Goal: Task Accomplishment & Management: Use online tool/utility

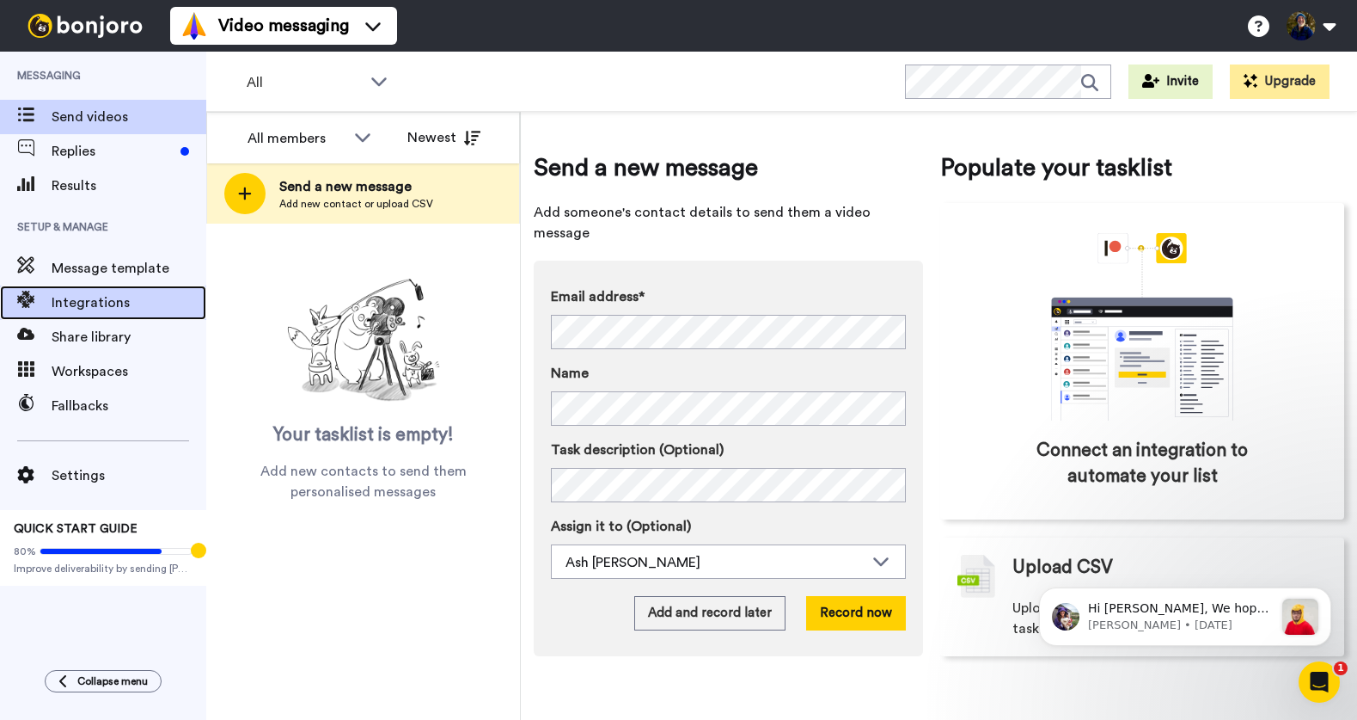
click at [68, 302] on span "Integrations" at bounding box center [129, 302] width 155 height 21
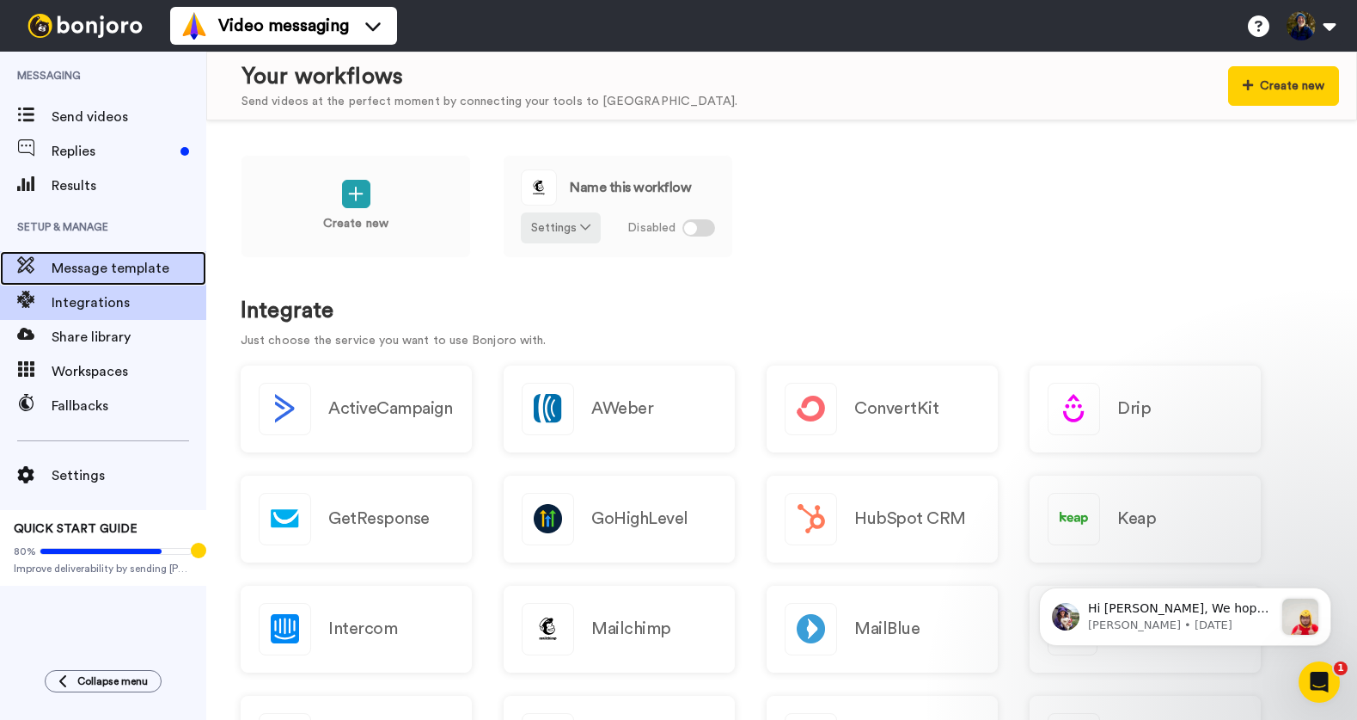
click at [72, 269] on span "Message template" at bounding box center [129, 268] width 155 height 21
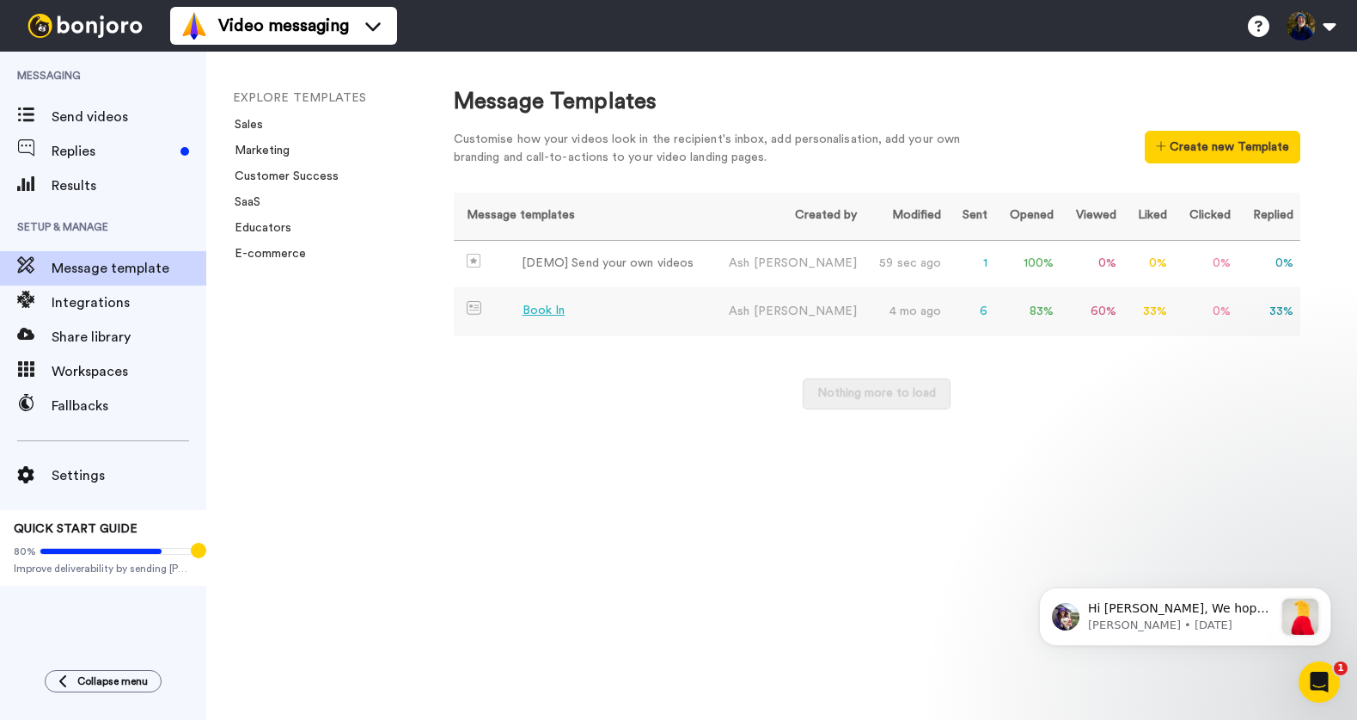
click at [546, 309] on div "Book In" at bounding box center [544, 311] width 43 height 18
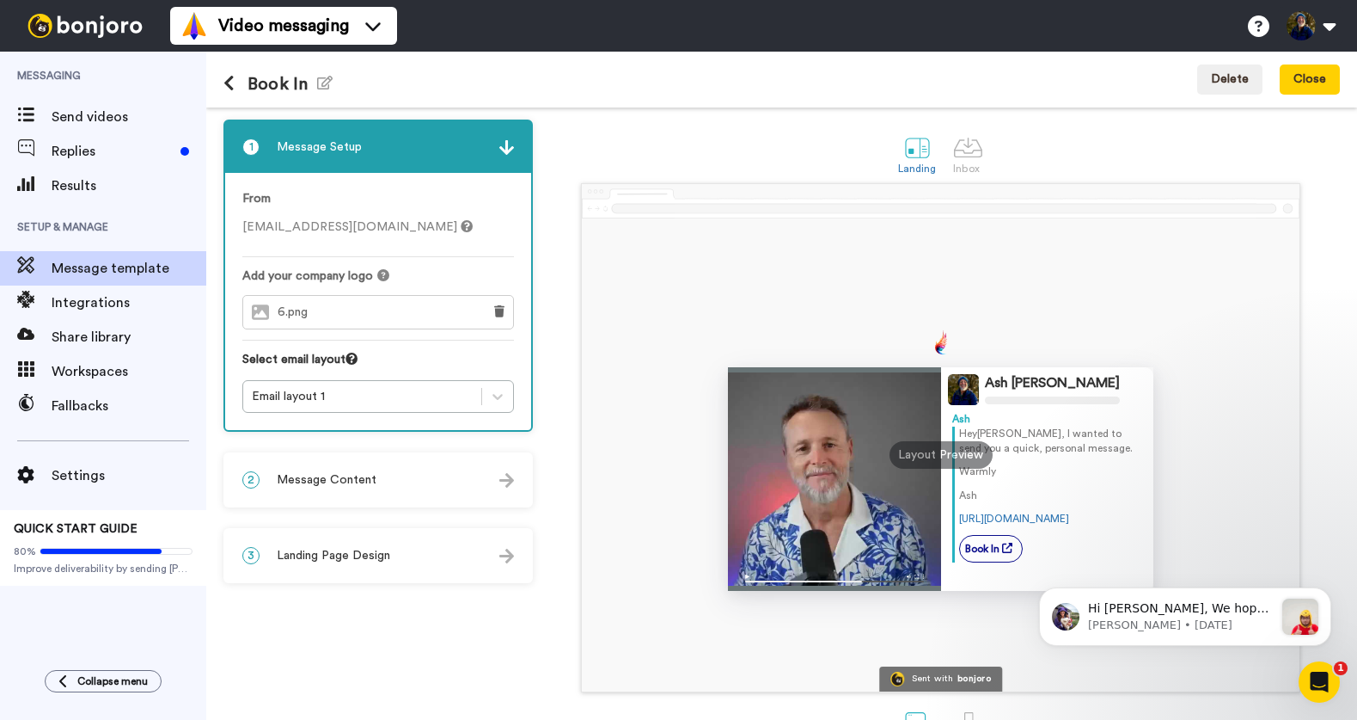
scroll to position [52, 0]
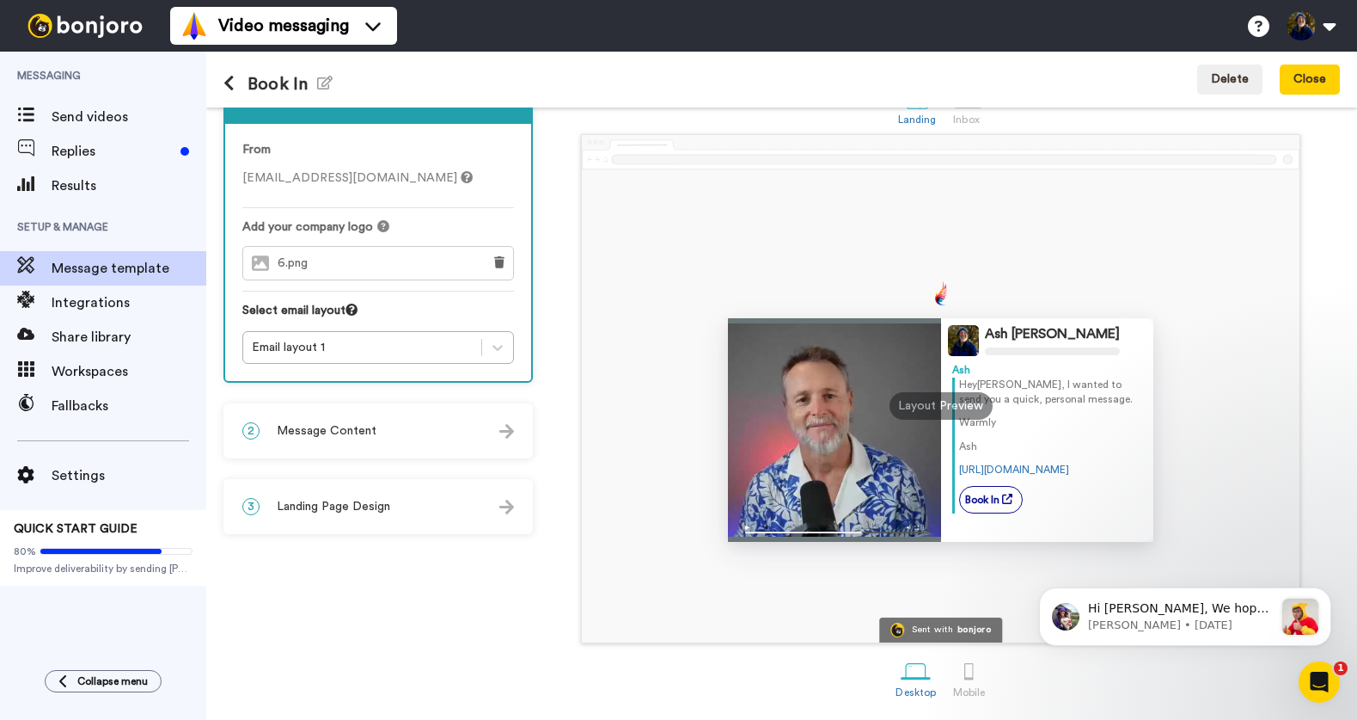
click at [349, 424] on span "Message Content" at bounding box center [327, 430] width 100 height 17
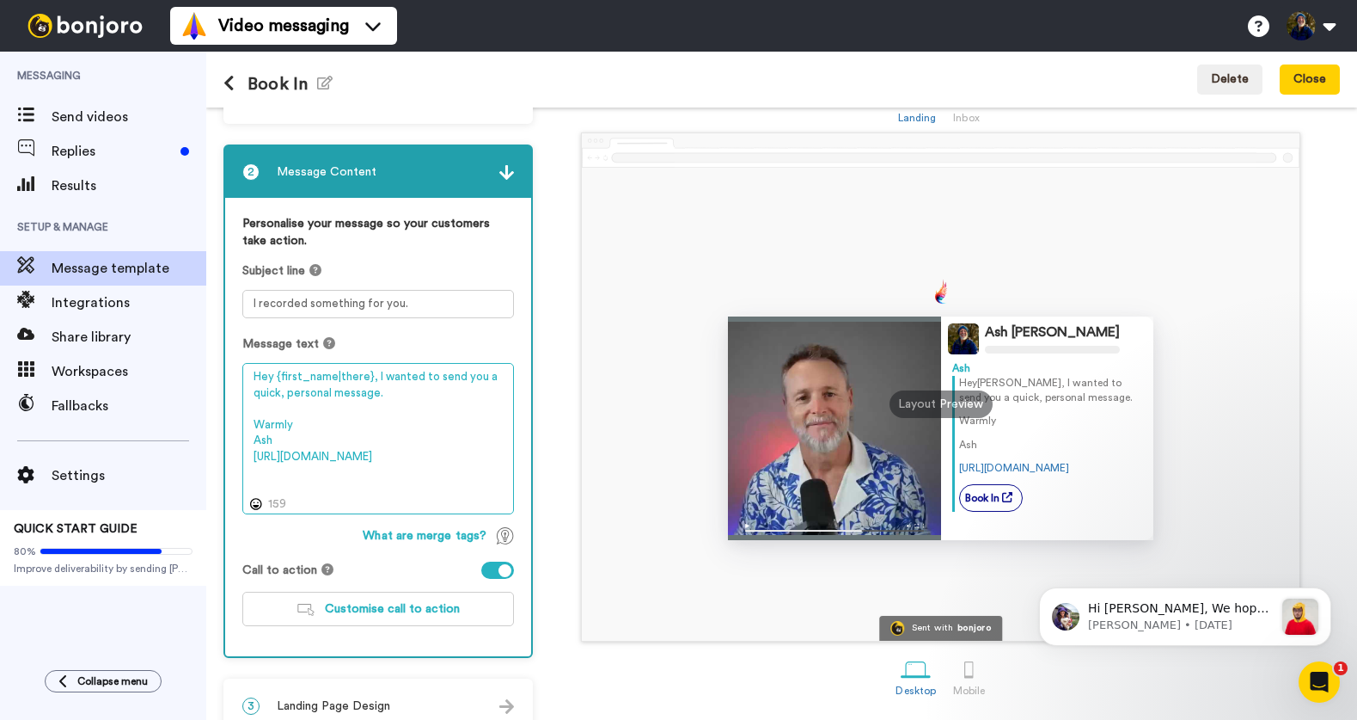
drag, startPoint x: 340, startPoint y: 475, endPoint x: 248, endPoint y: 461, distance: 93.9
click at [248, 461] on textarea "Hey {first_name|there}, I wanted to send you a quick, personal message. Warmly …" at bounding box center [378, 438] width 272 height 151
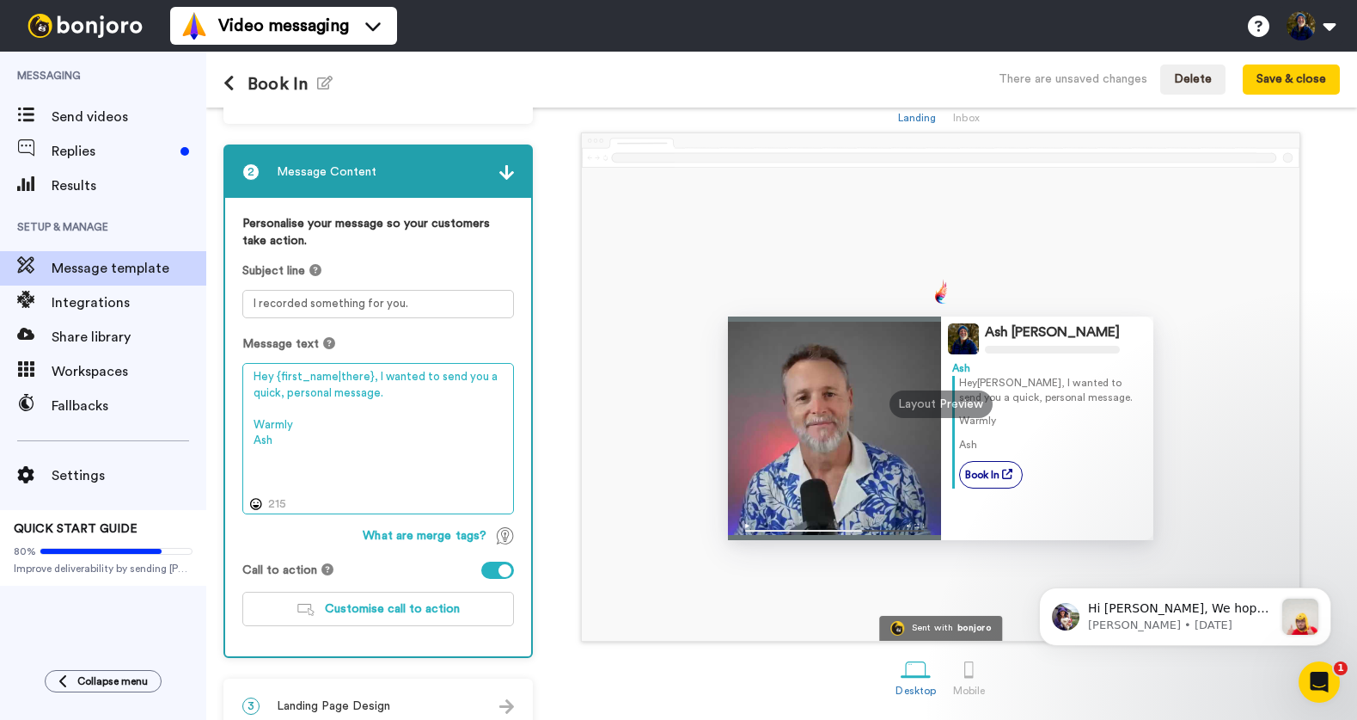
scroll to position [78, 0]
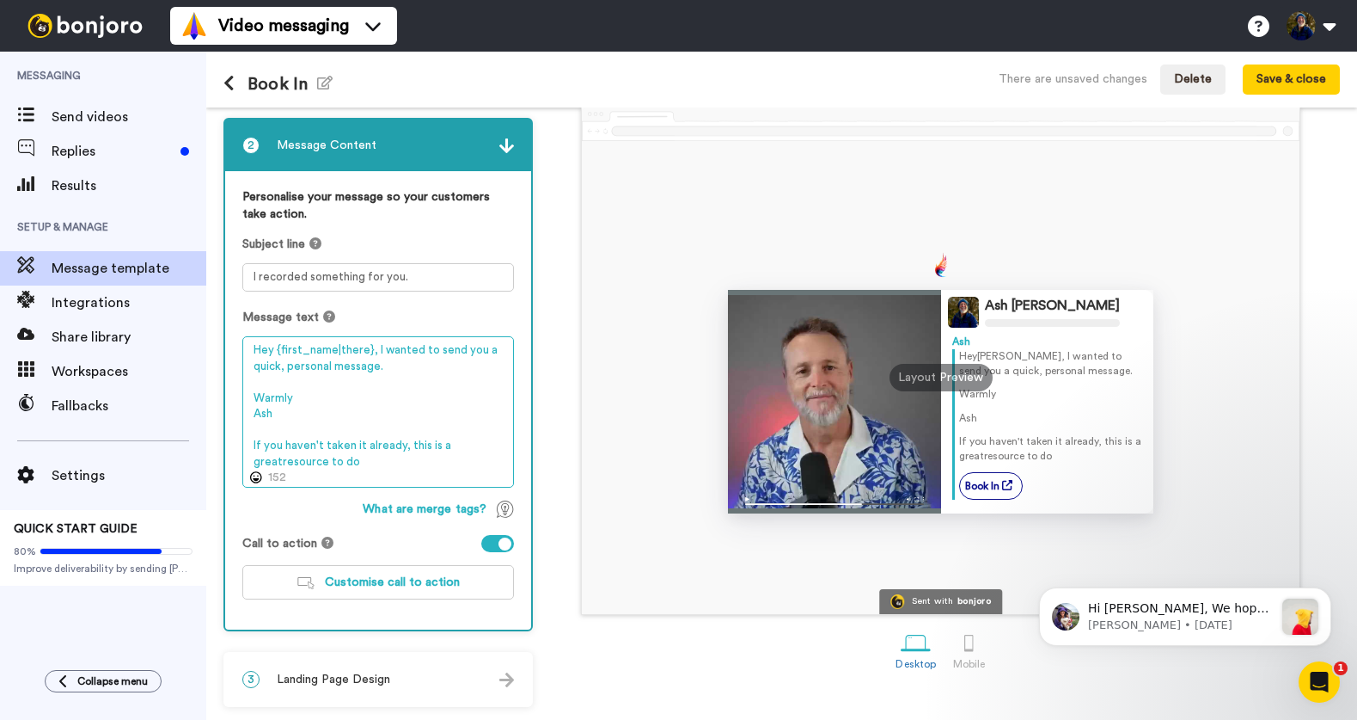
click at [281, 466] on textarea "Hey {first_name|there}, I wanted to send you a quick, personal message. Warmly …" at bounding box center [378, 411] width 272 height 151
drag, startPoint x: 407, startPoint y: 450, endPoint x: 444, endPoint y: 458, distance: 38.0
click at [444, 458] on textarea "Hey {first_name|there}, I wanted to send you a quick, personal message. Warmly …" at bounding box center [378, 411] width 272 height 151
drag, startPoint x: 444, startPoint y: 458, endPoint x: 406, endPoint y: 446, distance: 39.7
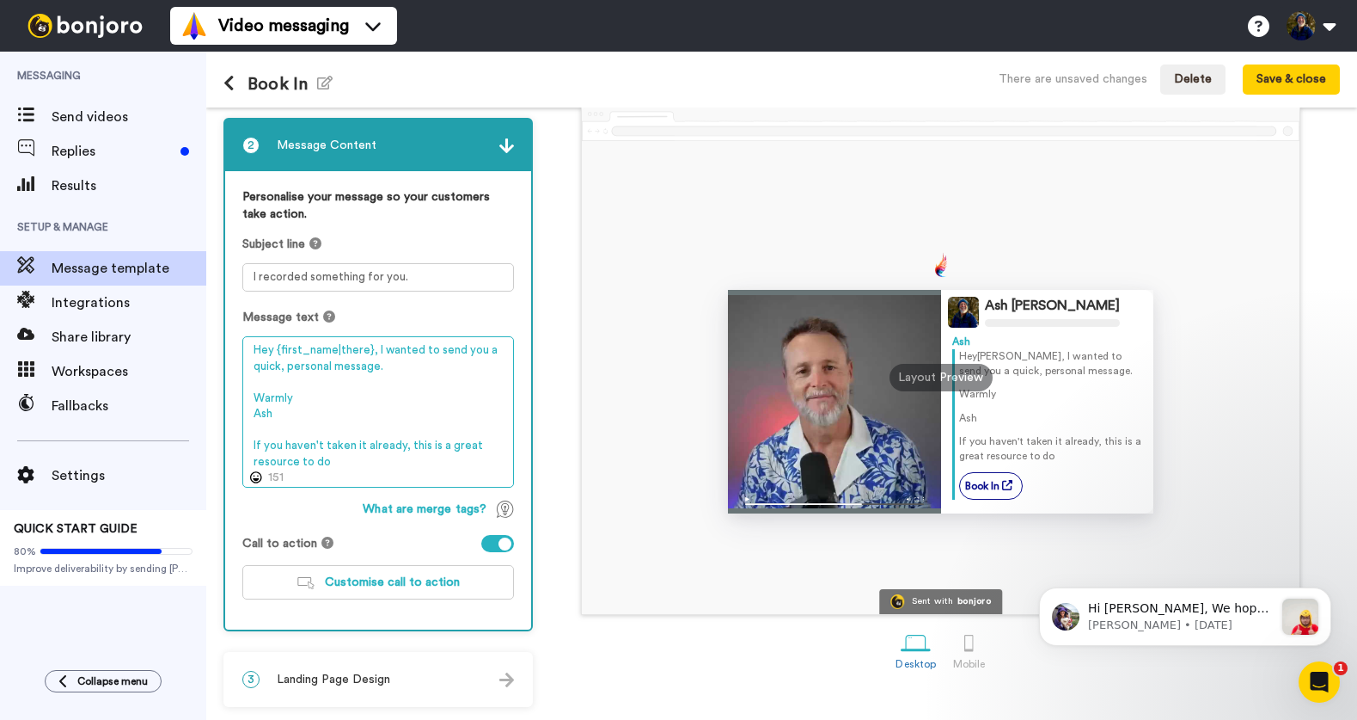
click at [406, 446] on textarea "Hey {first_name|there}, I wanted to send you a quick, personal message. Warmly …" at bounding box center [378, 411] width 272 height 151
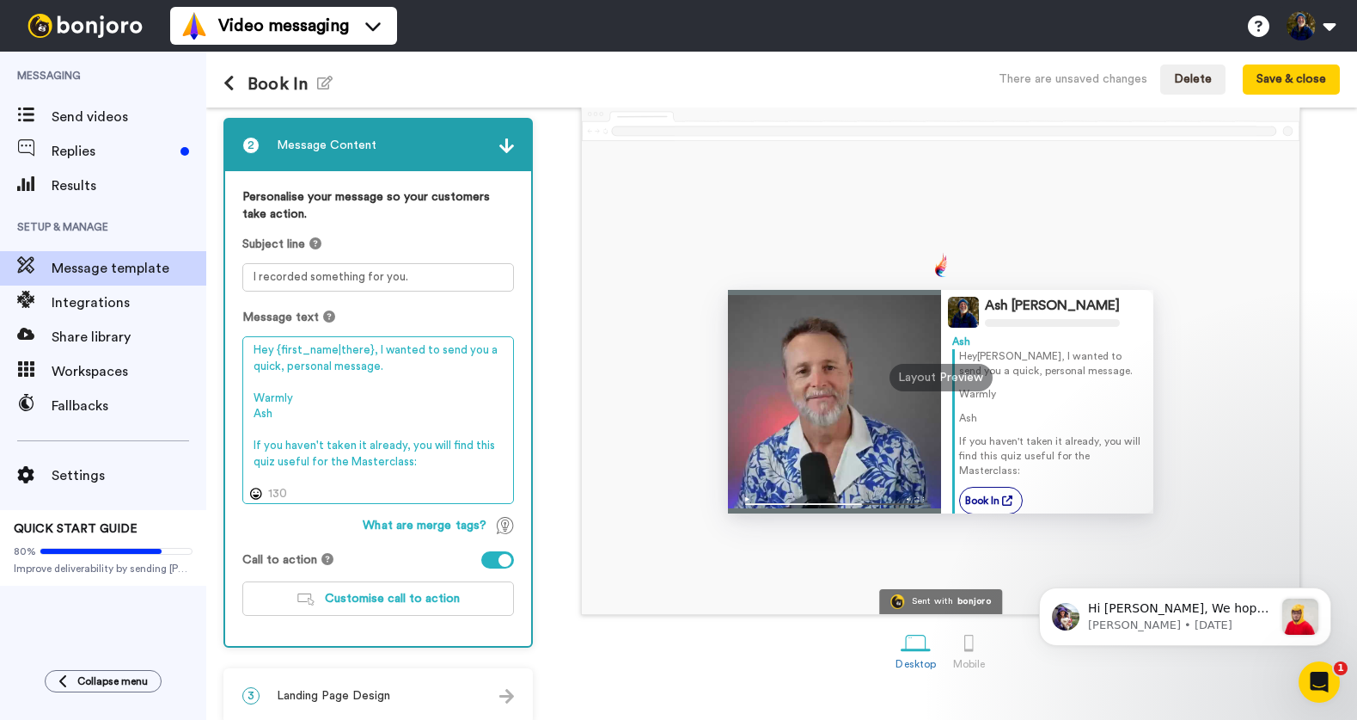
paste textarea "https://stageofvisibility.scoreapp.com/"
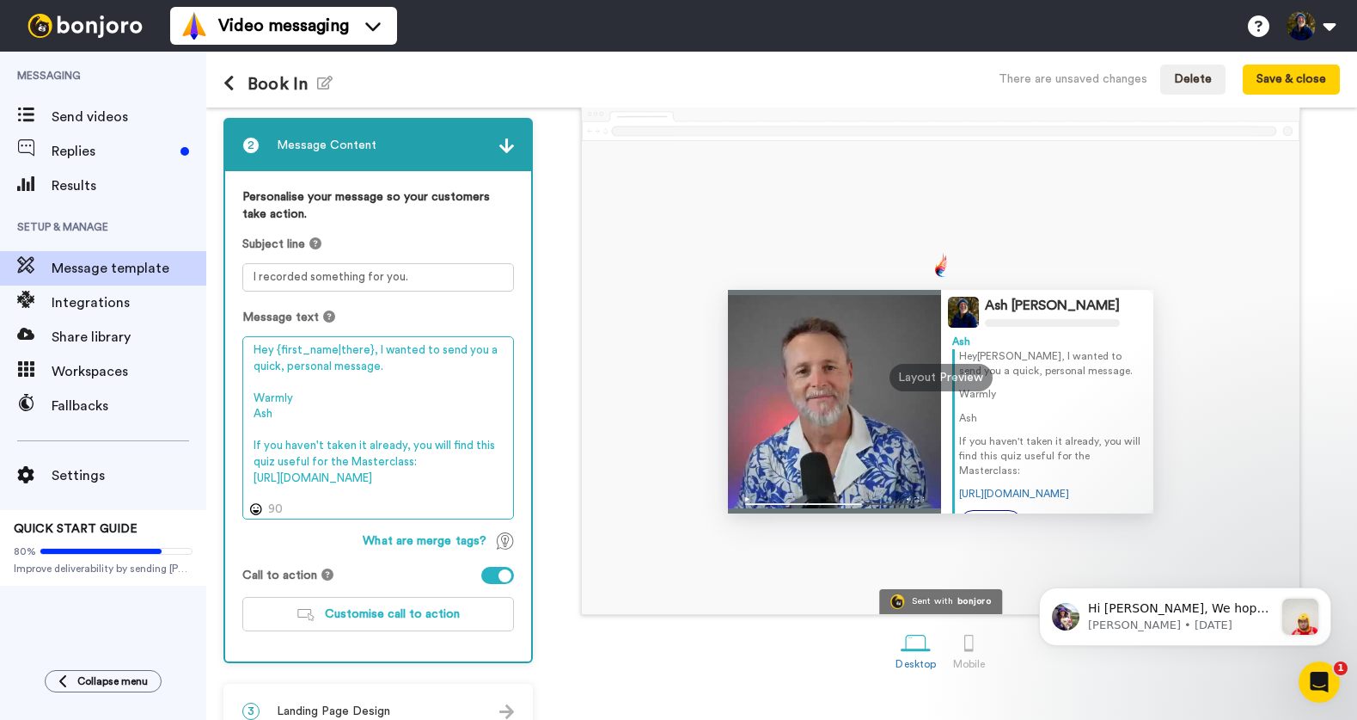
scroll to position [37, 0]
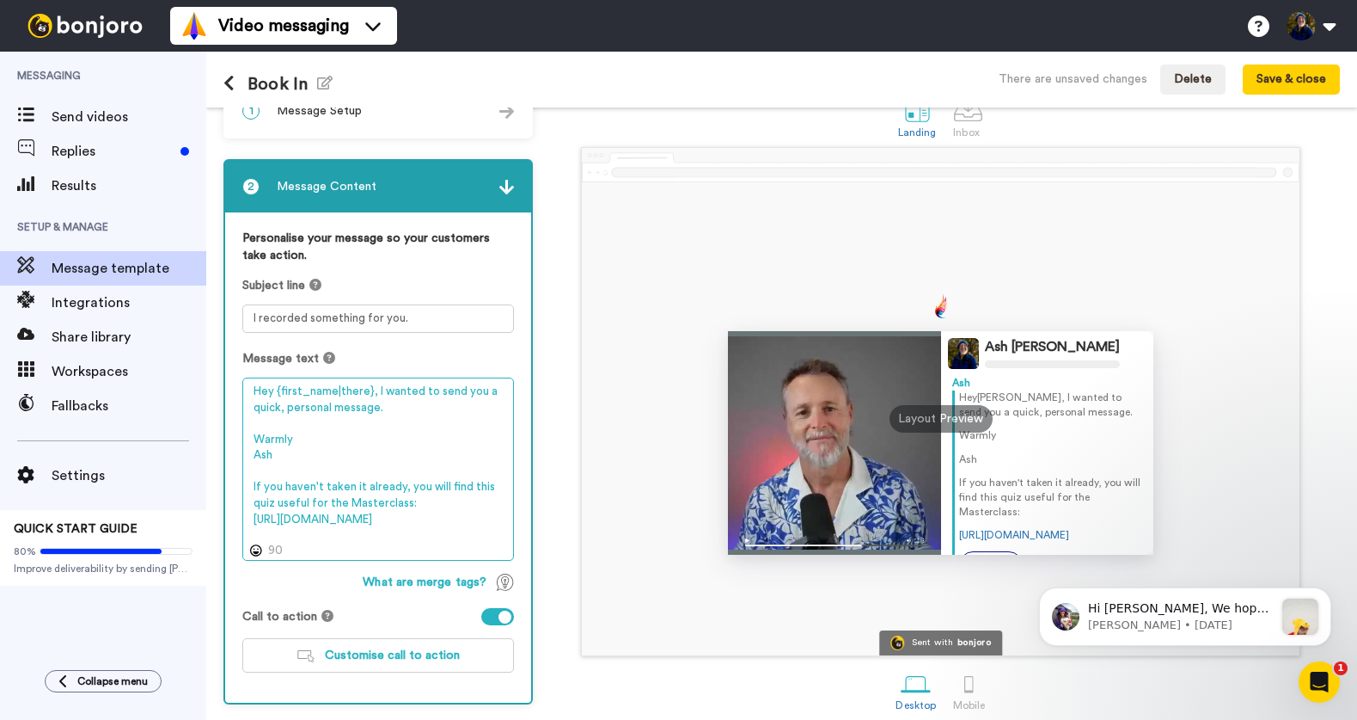
click at [251, 489] on textarea "Hey {first_name|there}, I wanted to send you a quick, personal message. Warmly …" at bounding box center [378, 468] width 272 height 183
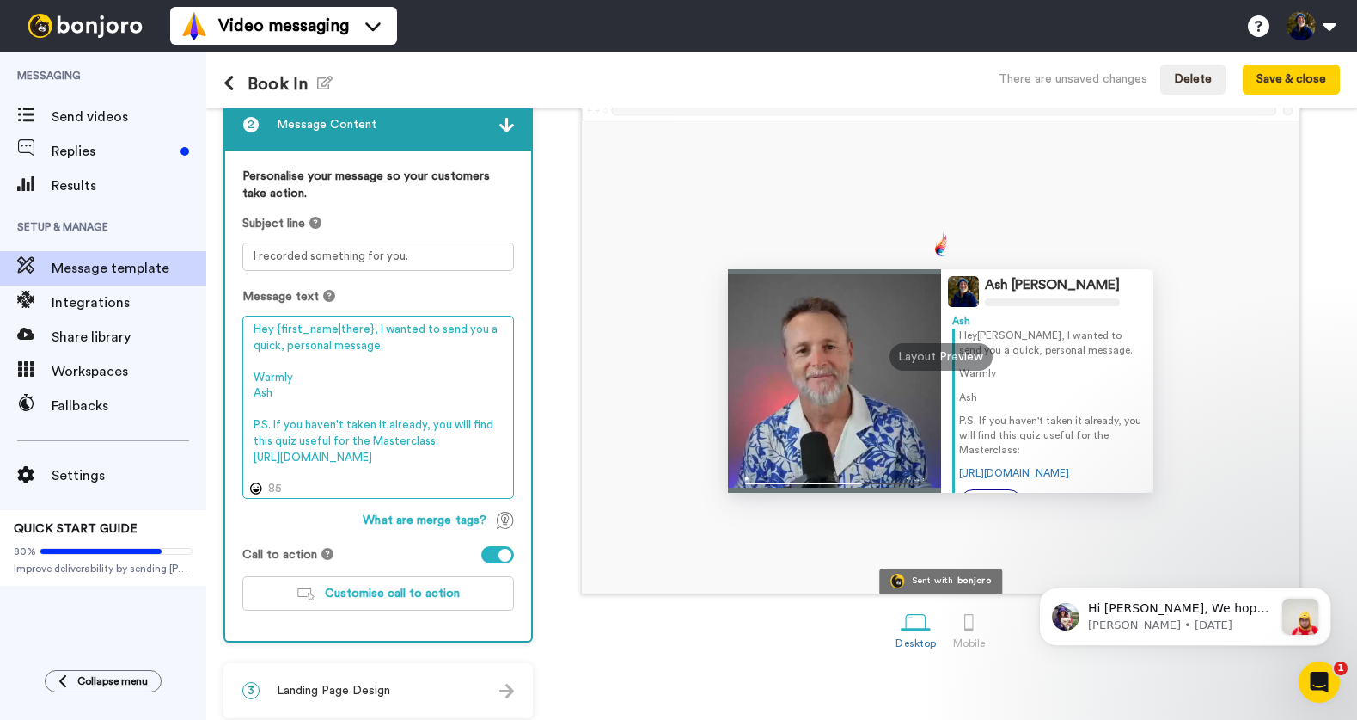
scroll to position [110, 0]
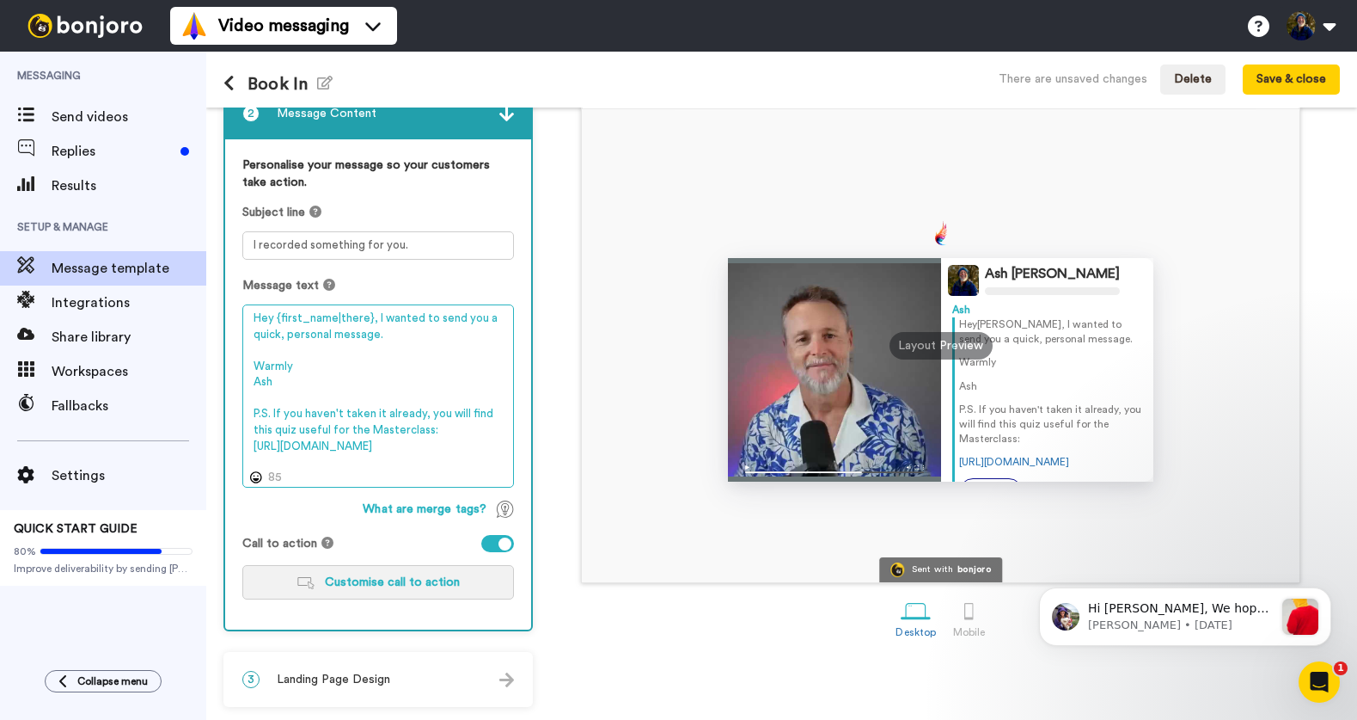
type textarea "Hey {first_name|there}, I wanted to send you a quick, personal message. Warmly …"
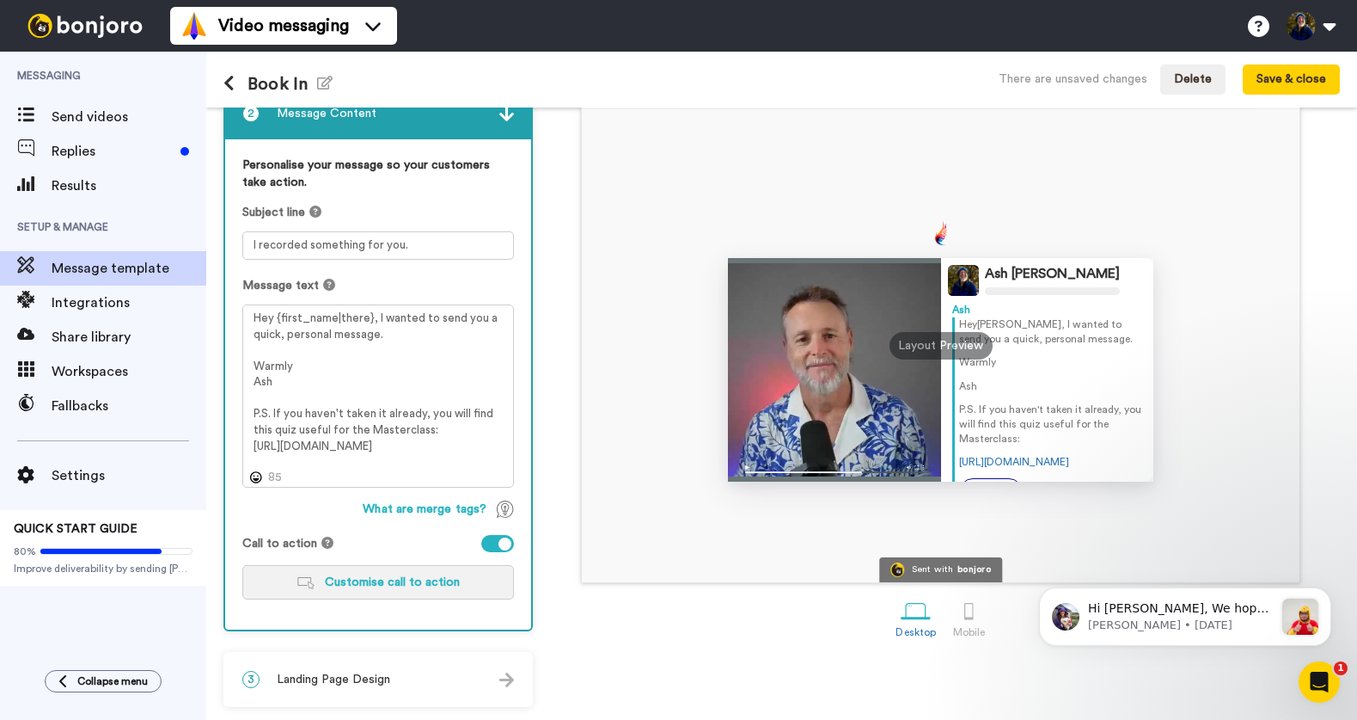
click at [389, 584] on span "Customise call to action" at bounding box center [392, 582] width 135 height 12
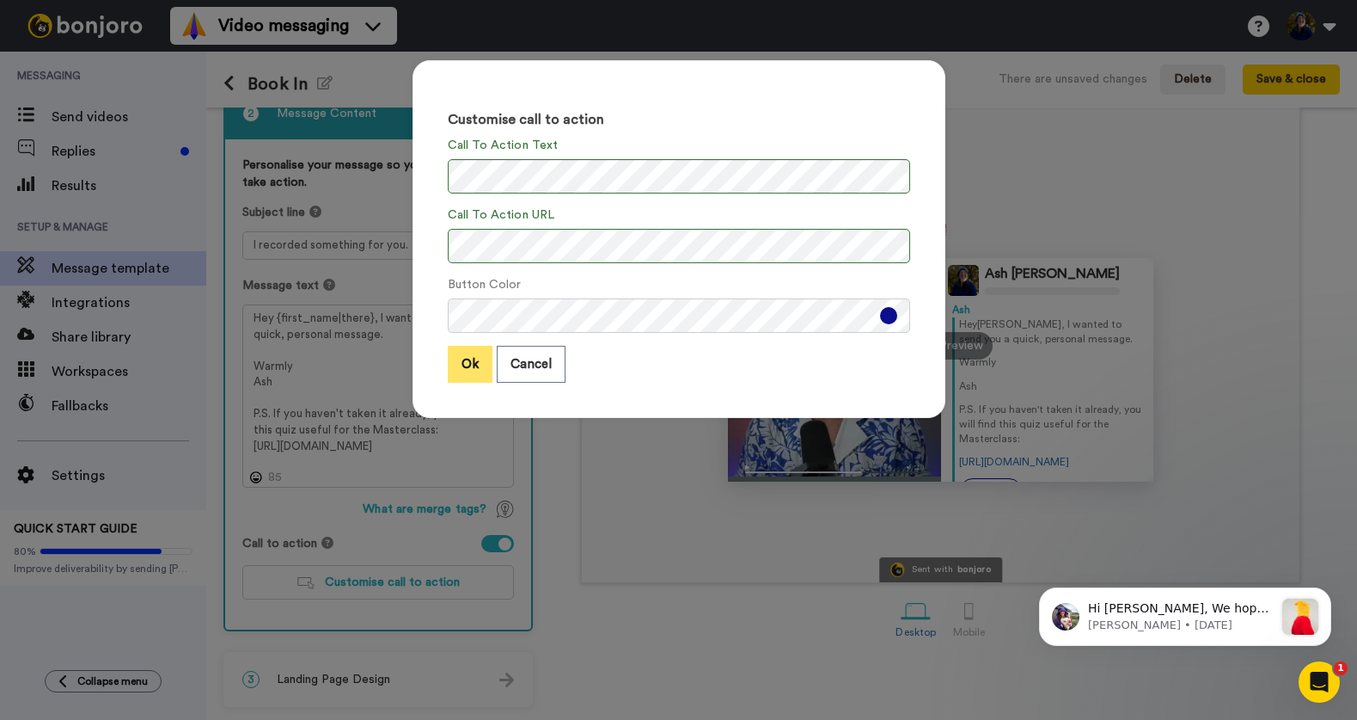
click at [471, 367] on button "Ok" at bounding box center [470, 364] width 45 height 37
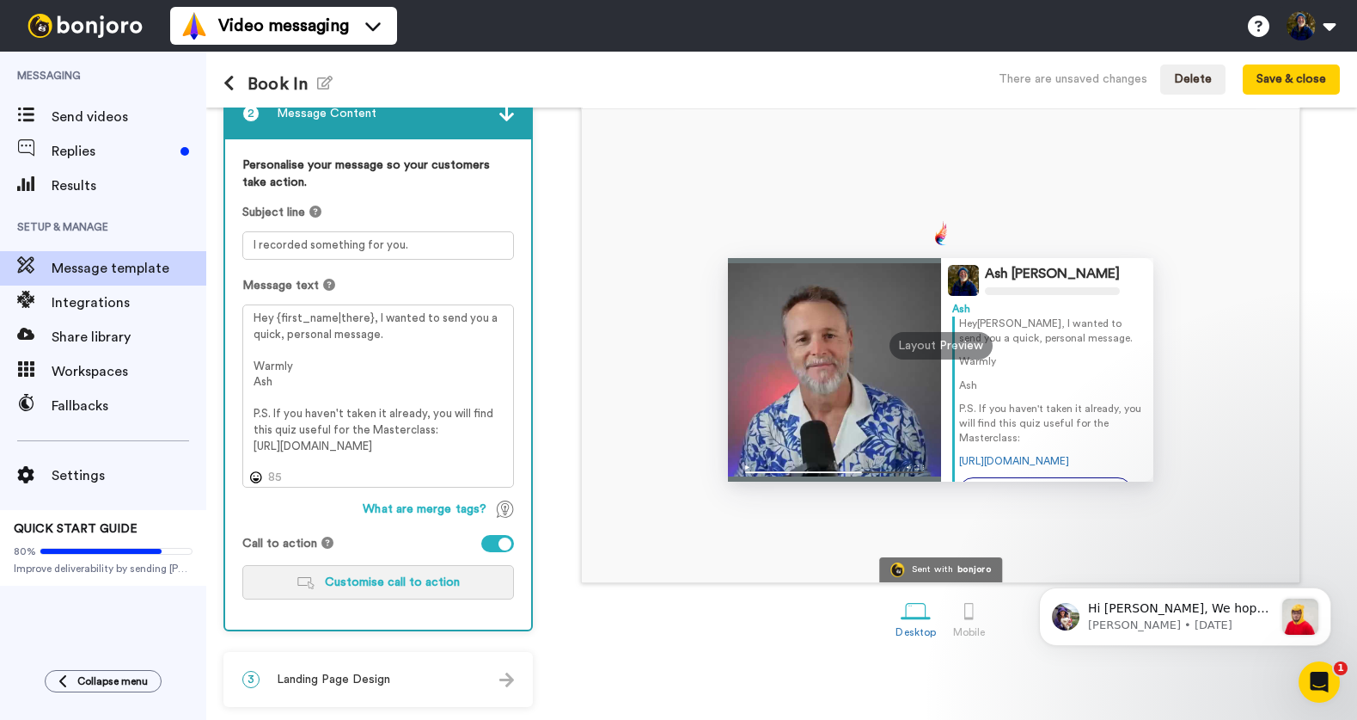
scroll to position [0, 0]
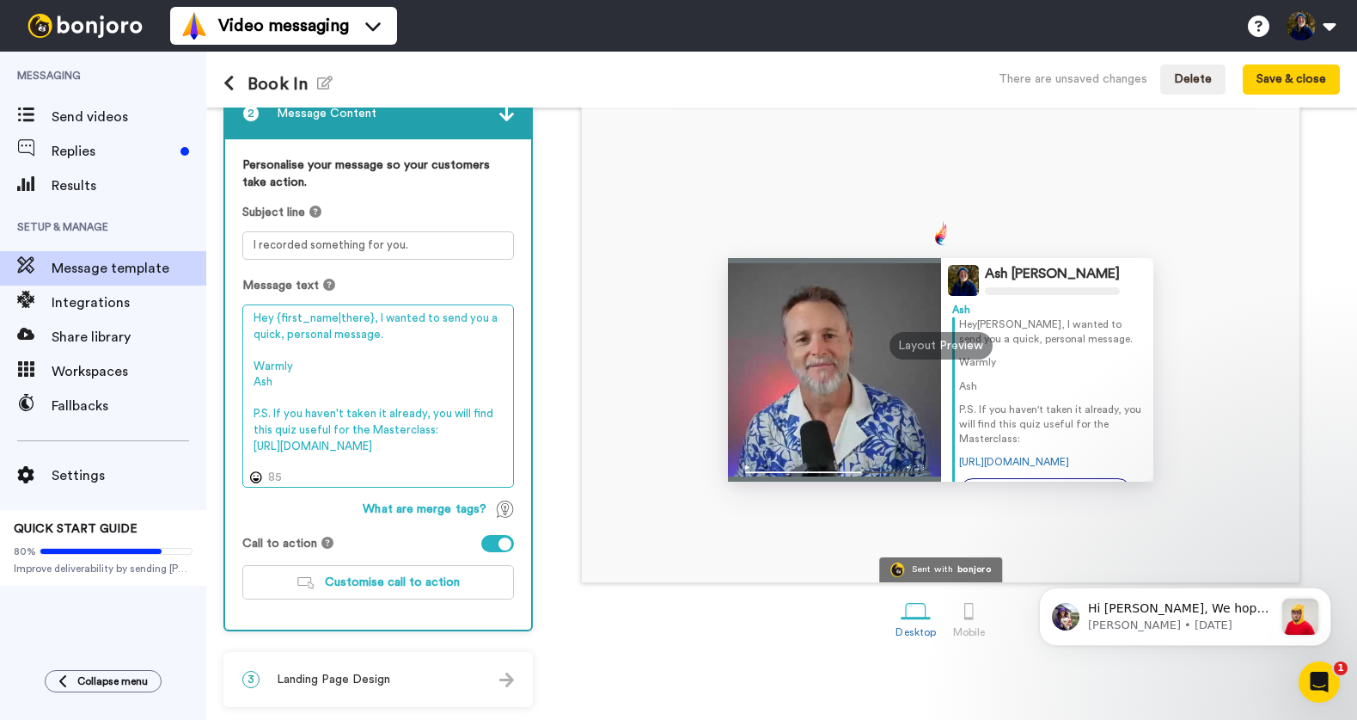
click at [259, 418] on textarea "Hey {first_name|there}, I wanted to send you a quick, personal message. Warmly …" at bounding box center [378, 395] width 272 height 183
drag, startPoint x: 271, startPoint y: 414, endPoint x: 243, endPoint y: 414, distance: 27.5
click at [243, 414] on textarea "Hey {first_name|there}, I wanted to send you a quick, personal message. Warmly …" at bounding box center [378, 395] width 272 height 183
click at [369, 392] on textarea "Hey {first_name|there}, I wanted to send you a quick, personal message. Warmly …" at bounding box center [378, 395] width 272 height 183
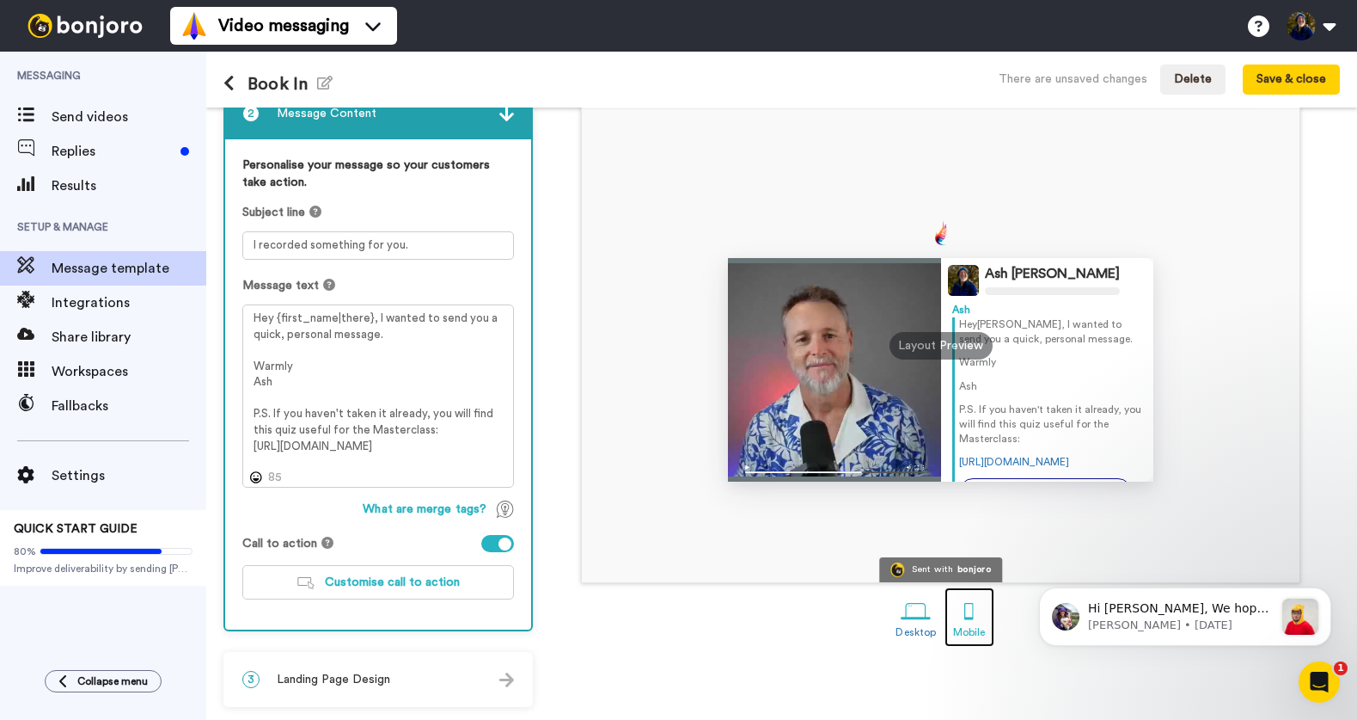
click at [974, 615] on div at bounding box center [969, 611] width 30 height 30
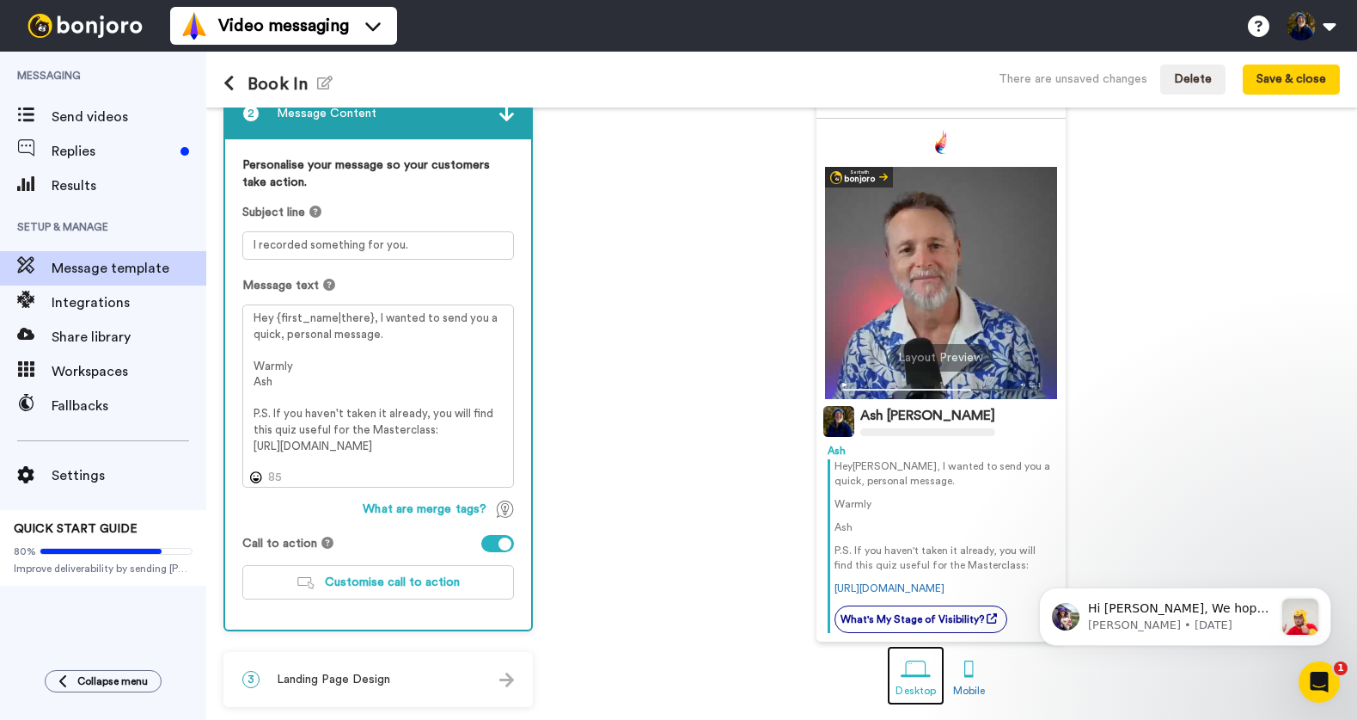
click at [921, 667] on div at bounding box center [916, 669] width 30 height 30
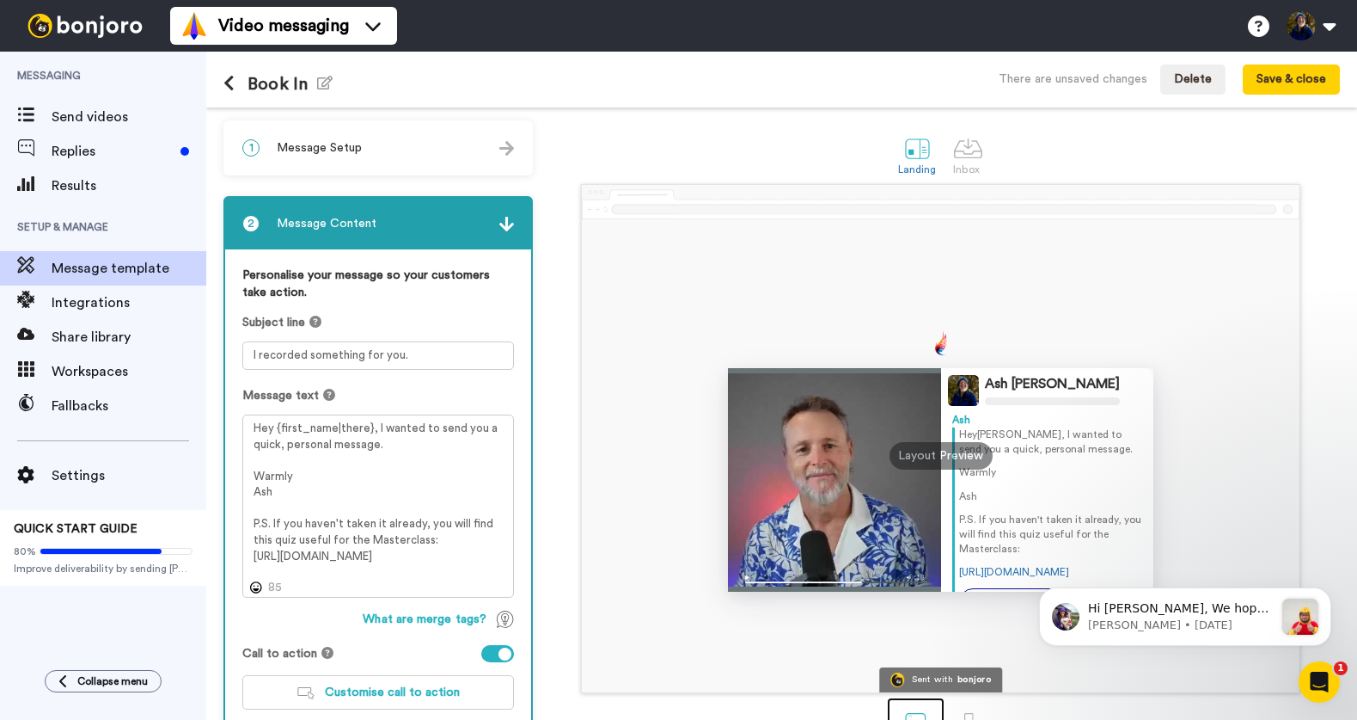
scroll to position [110, 0]
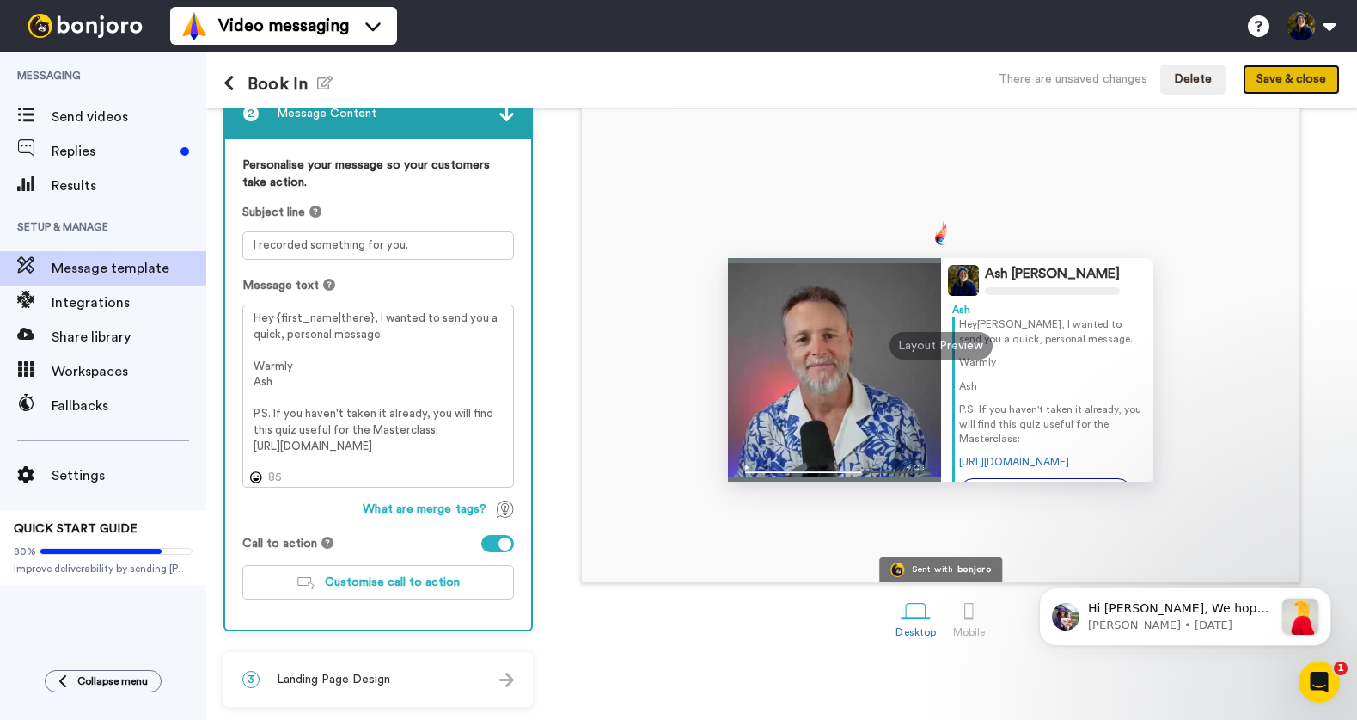
click at [1301, 79] on button "Save & close" at bounding box center [1291, 79] width 97 height 31
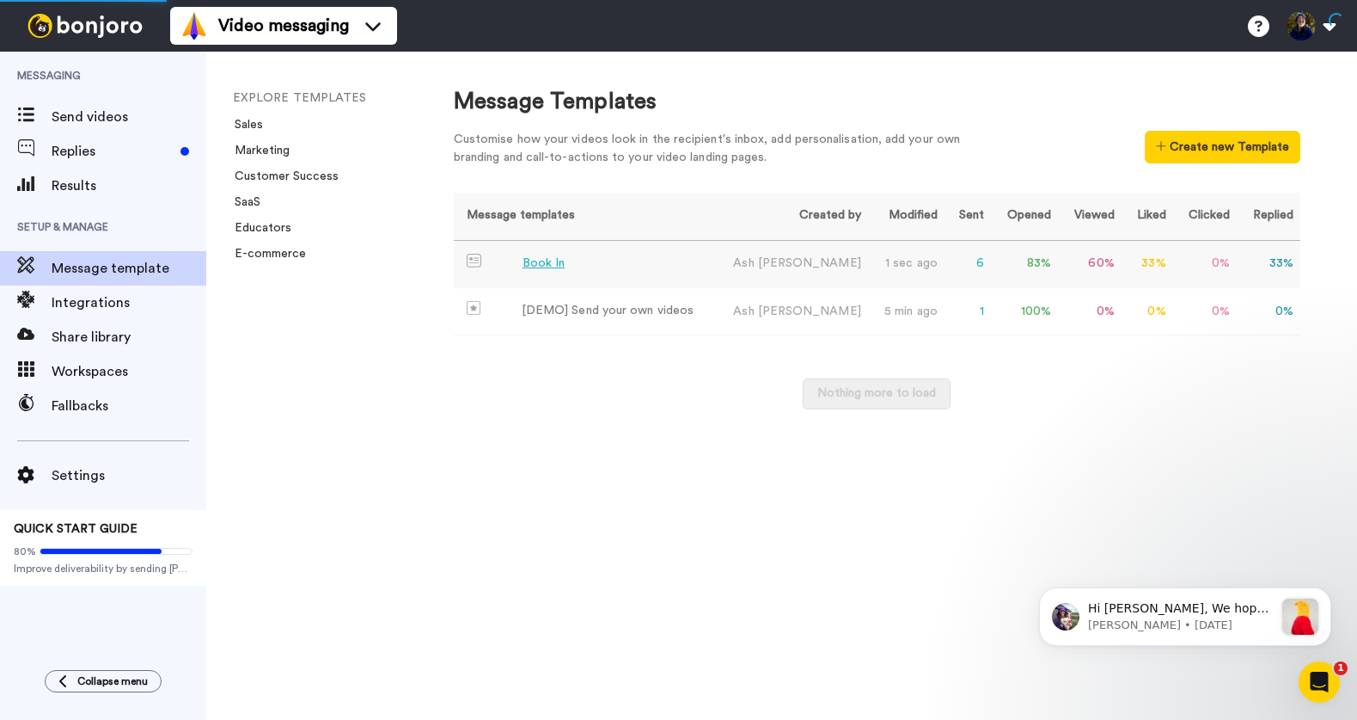
click at [626, 265] on td "Book In" at bounding box center [584, 264] width 260 height 47
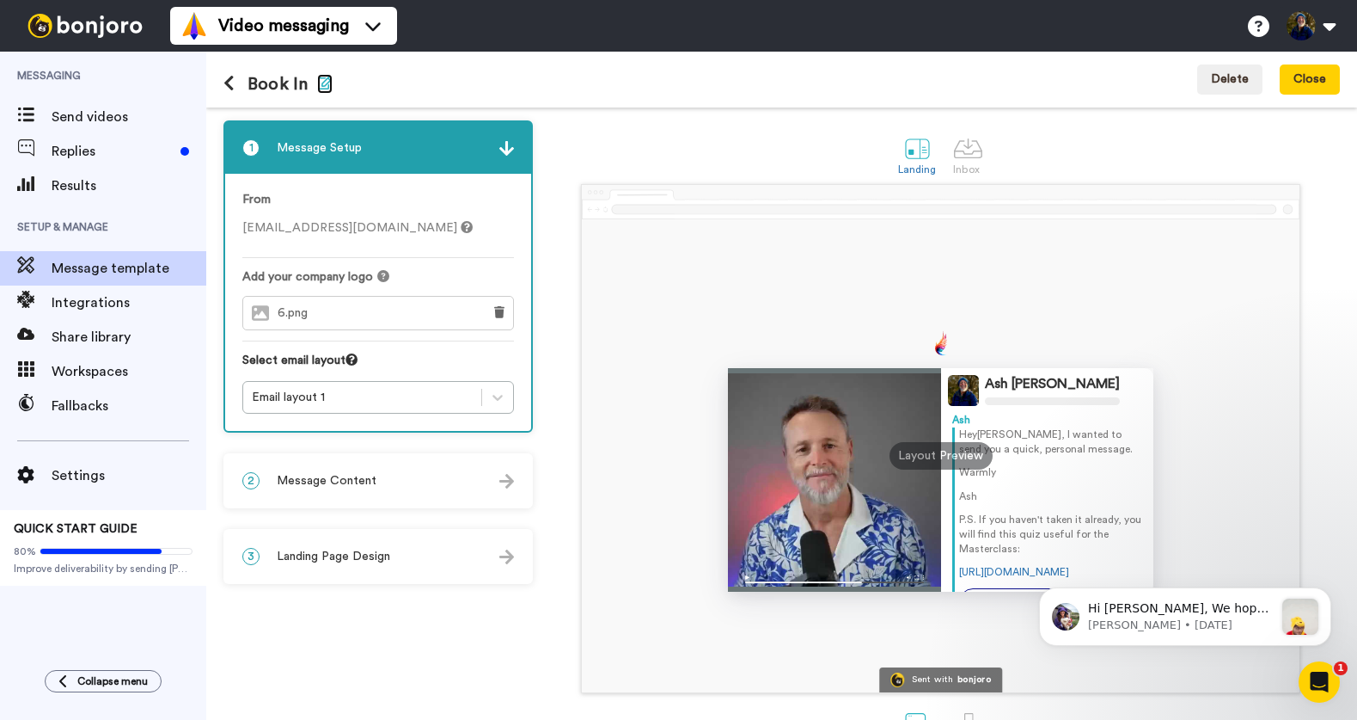
click at [329, 79] on icon "button" at bounding box center [324, 83] width 15 height 14
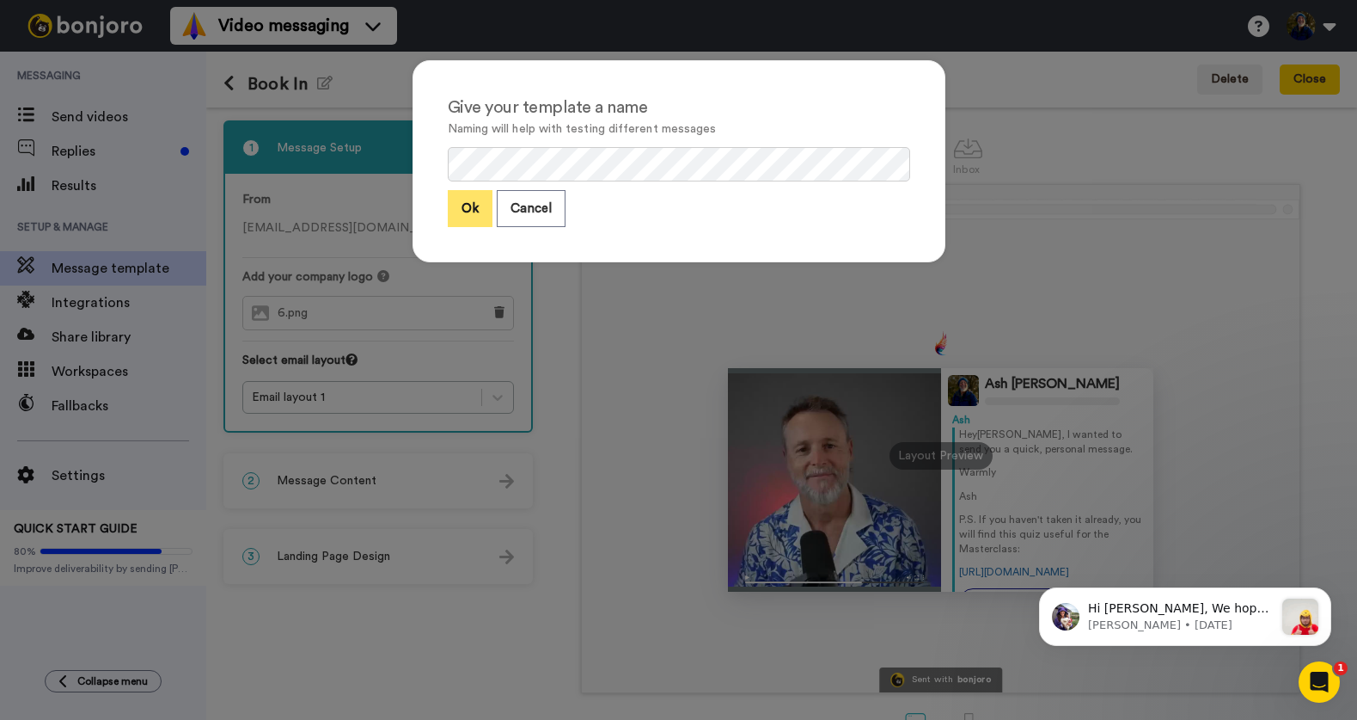
click at [467, 208] on button "Ok" at bounding box center [470, 208] width 45 height 37
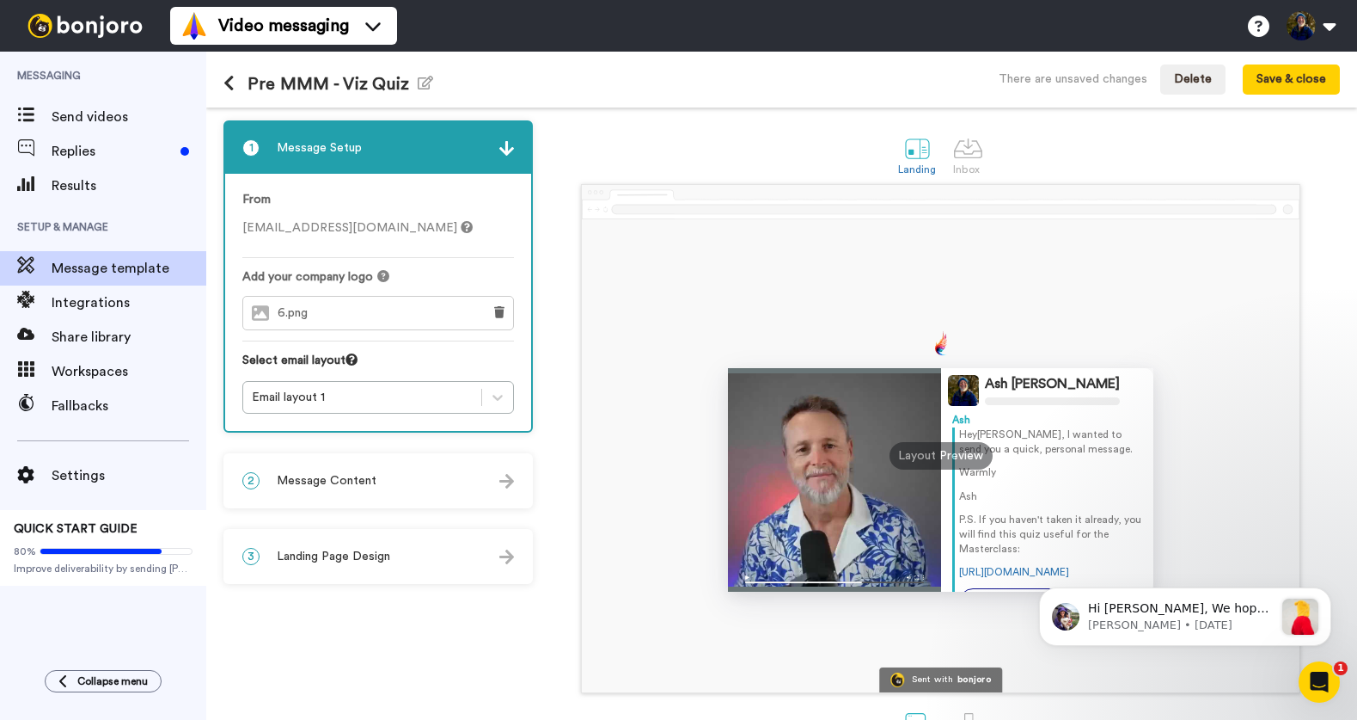
click at [224, 86] on icon at bounding box center [229, 83] width 11 height 17
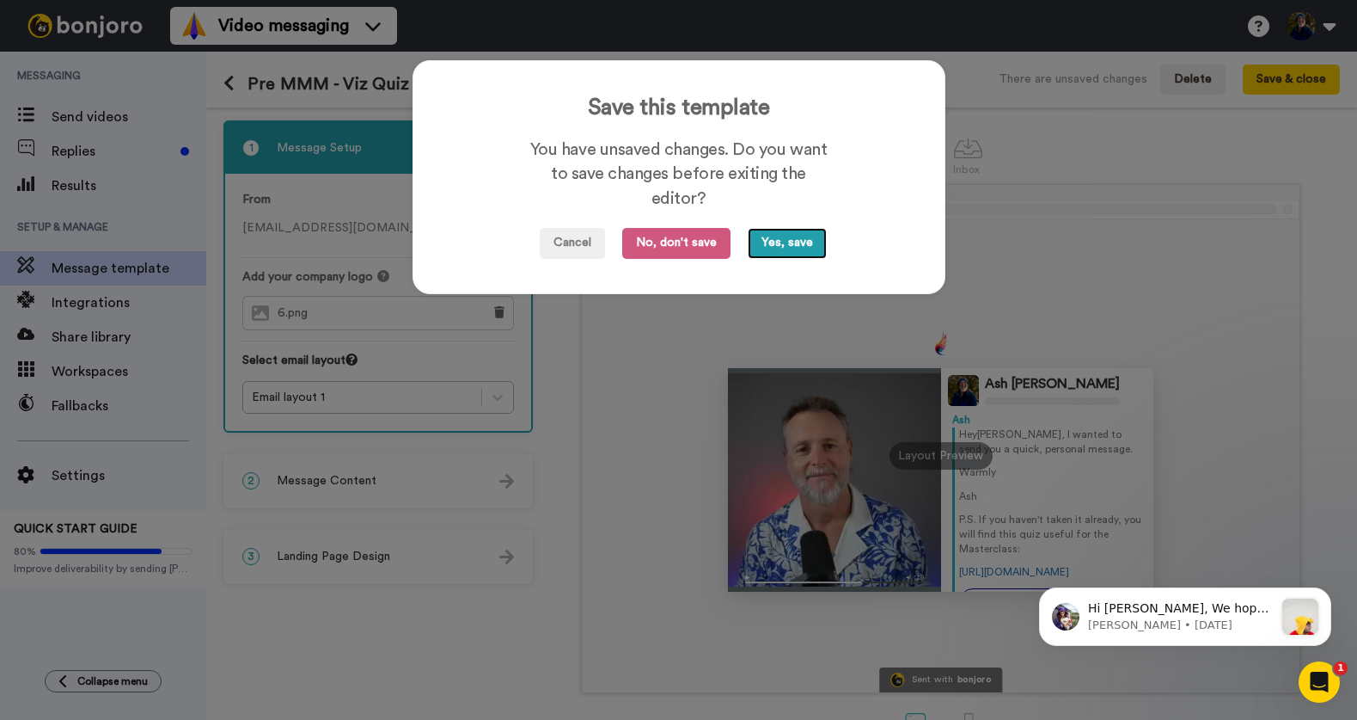
click at [799, 246] on button "Yes, save" at bounding box center [787, 243] width 79 height 31
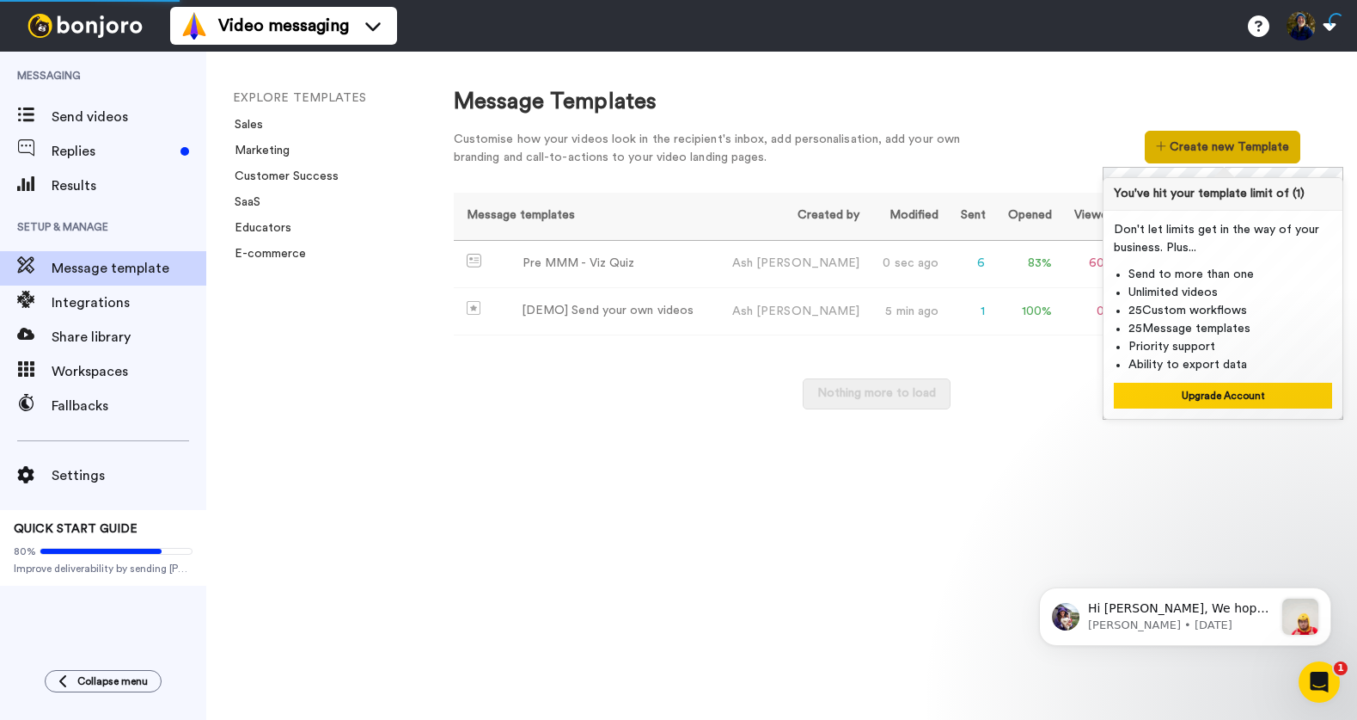
click at [1192, 153] on button "Create new Template" at bounding box center [1223, 147] width 156 height 33
click at [1197, 143] on button "Create new Template" at bounding box center [1223, 147] width 156 height 33
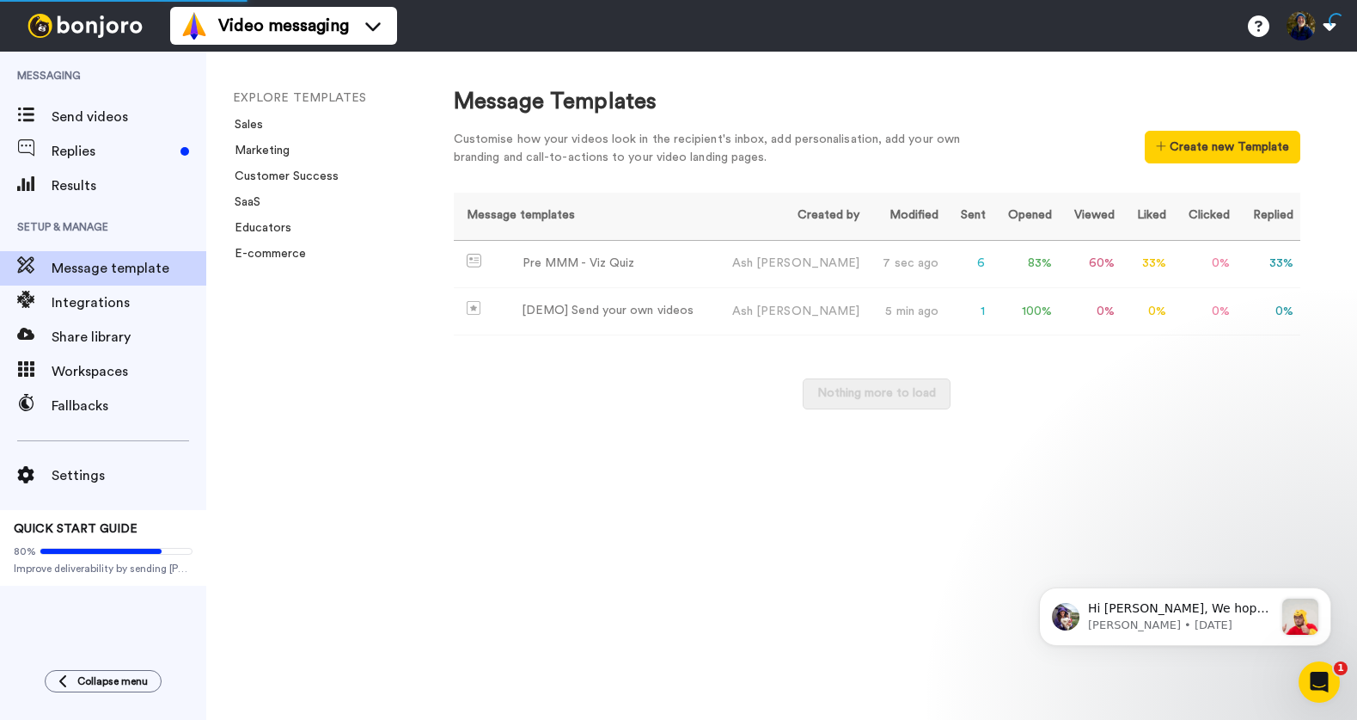
click at [1049, 470] on div "Message Templates Customise how your videos look in the recipient's inbox, add …" at bounding box center [889, 386] width 938 height 668
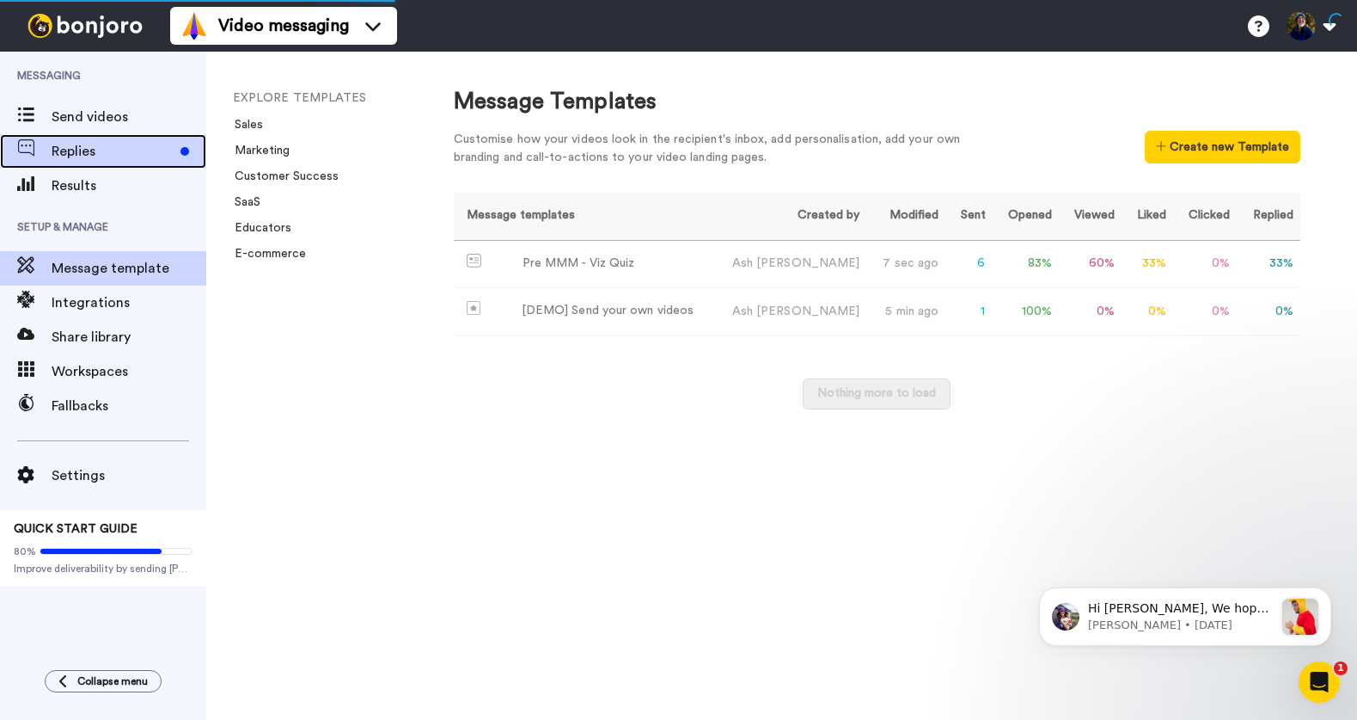
click at [137, 156] on span "Replies" at bounding box center [113, 151] width 122 height 21
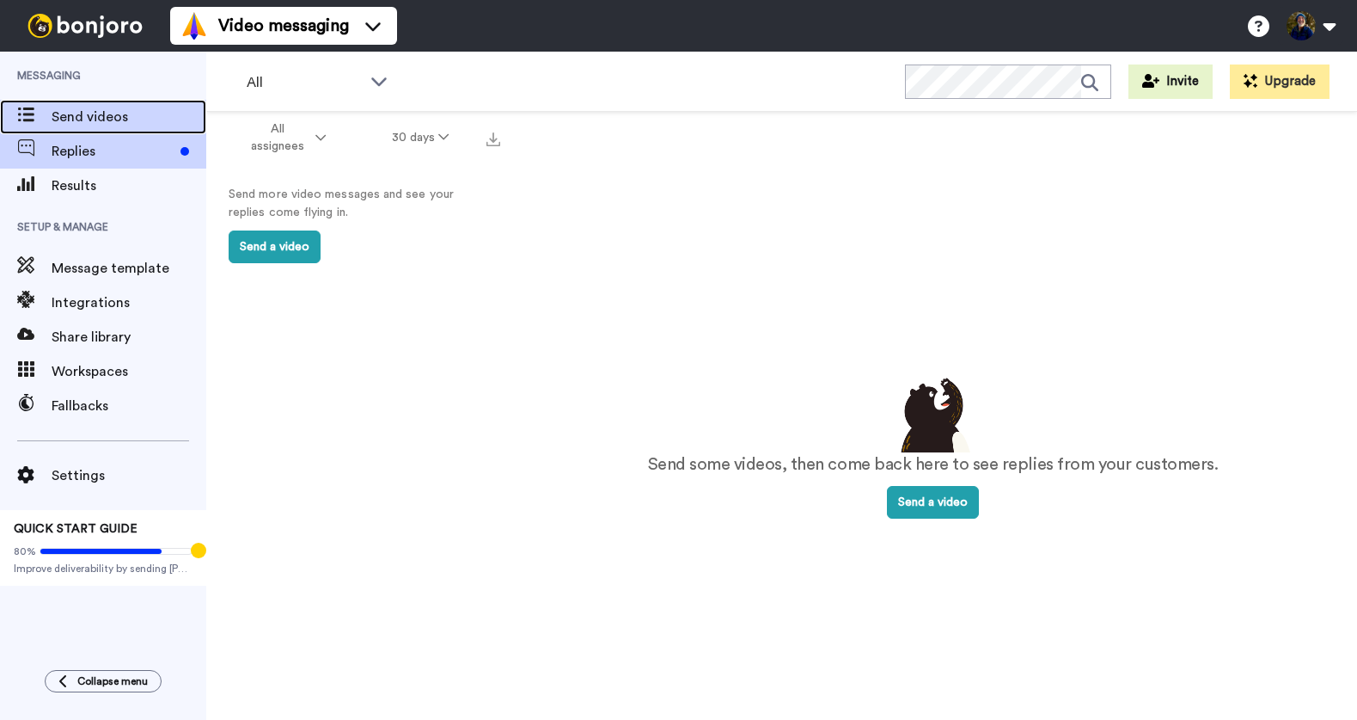
click at [95, 116] on span "Send videos" at bounding box center [129, 117] width 155 height 21
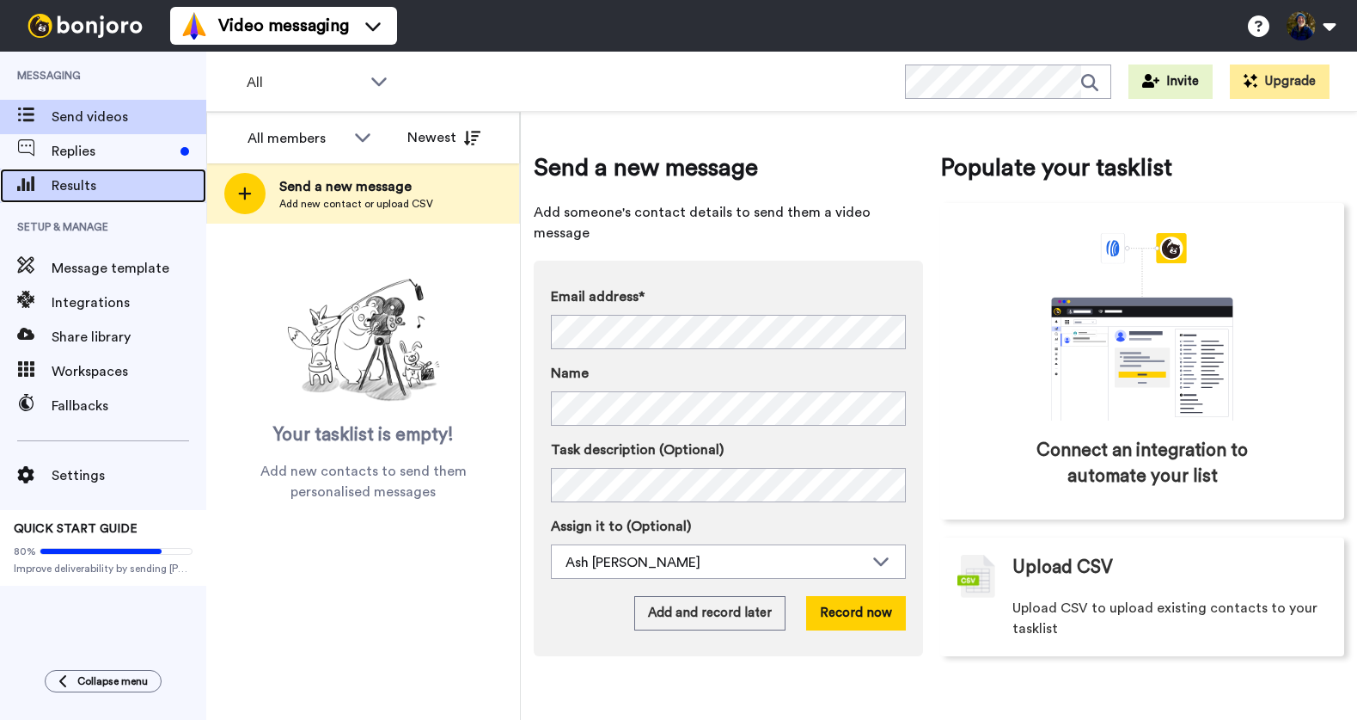
click at [72, 198] on div "Results" at bounding box center [103, 185] width 206 height 34
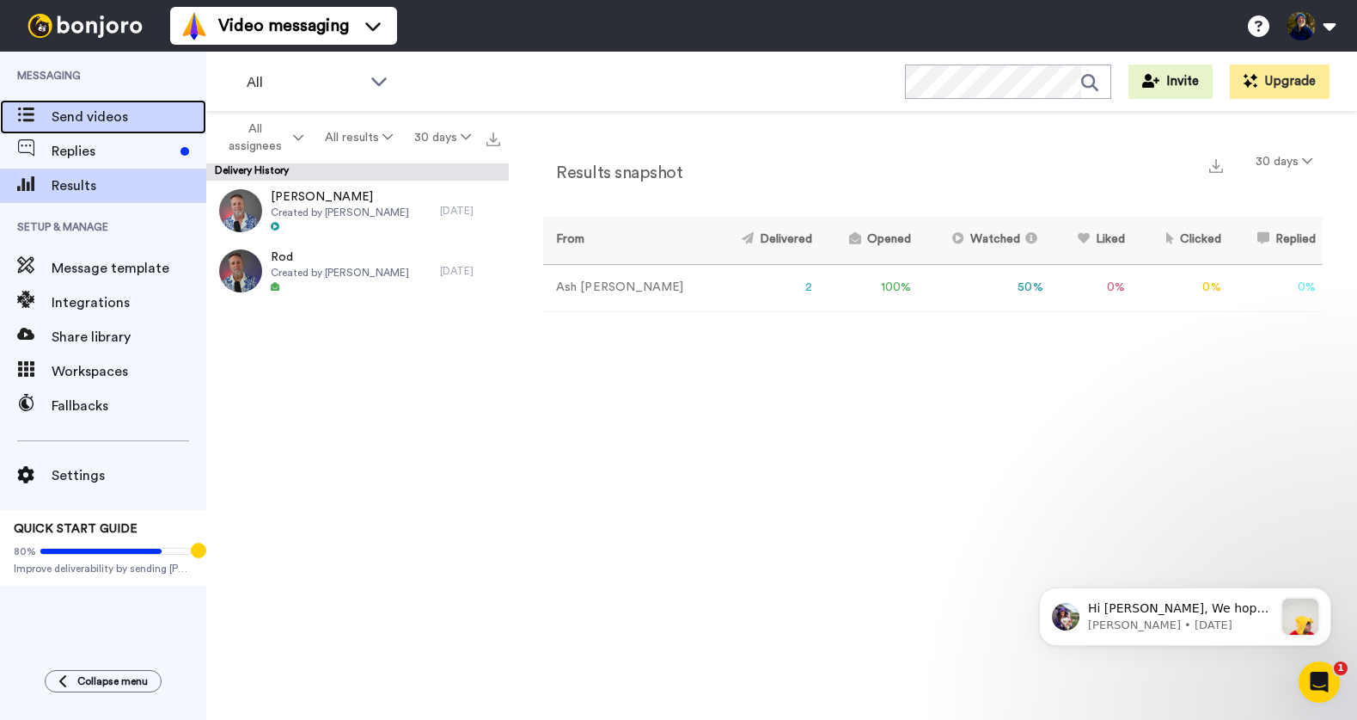
click at [81, 114] on span "Send videos" at bounding box center [129, 117] width 155 height 21
